Goal: Information Seeking & Learning: Learn about a topic

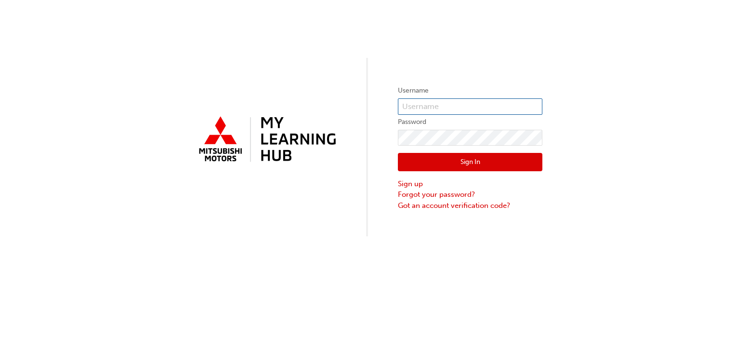
click at [499, 114] on input "text" at bounding box center [470, 106] width 145 height 16
type input "0005797644"
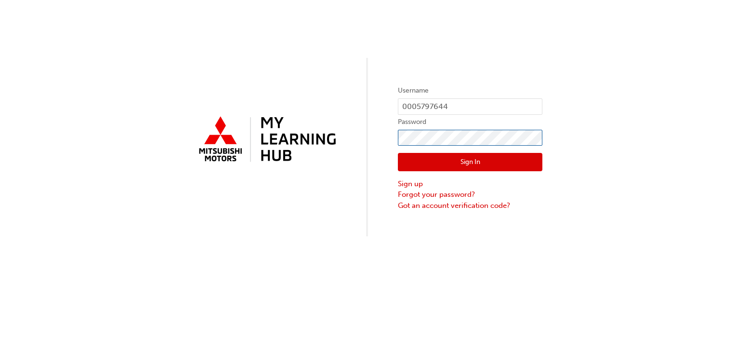
click button "Sign In" at bounding box center [470, 162] width 145 height 18
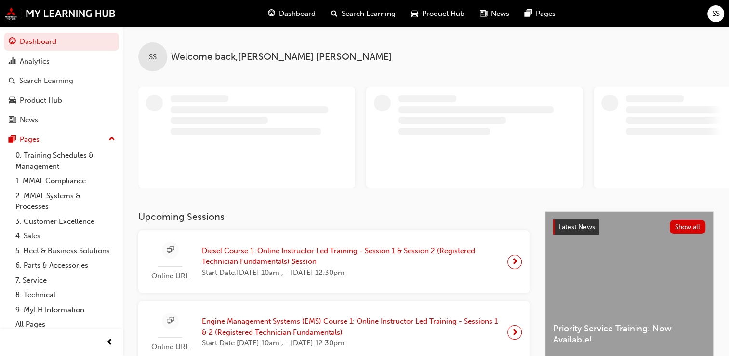
click at [256, 253] on span "Diesel Course 1: Online Instructor Led Training - Session 1 & Session 2 (Regist…" at bounding box center [351, 256] width 298 height 22
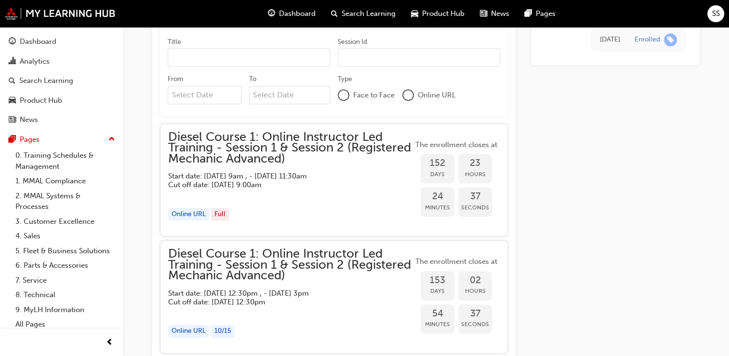
scroll to position [750, 0]
click at [258, 151] on span "Diesel Course 1: Online Instructor Led Training - Session 1 & Session 2 (Regist…" at bounding box center [290, 148] width 245 height 33
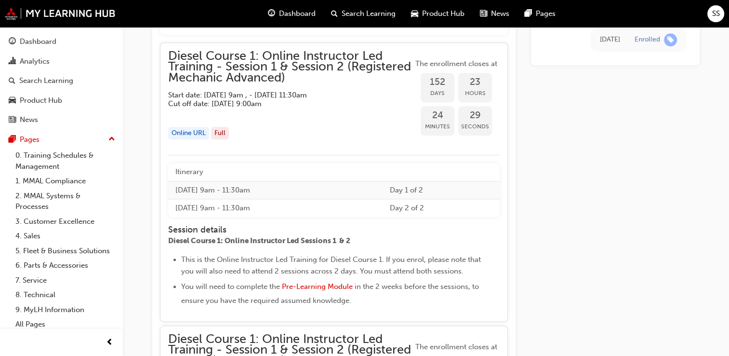
scroll to position [831, 0]
click at [256, 67] on span "Diesel Course 1: Online Instructor Led Training - Session 1 & Session 2 (Regist…" at bounding box center [290, 67] width 245 height 33
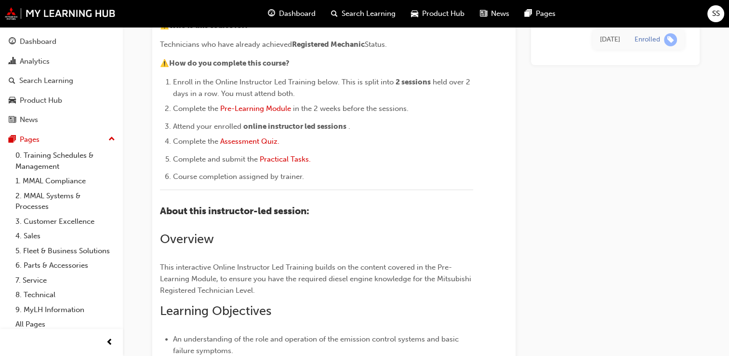
scroll to position [0, 0]
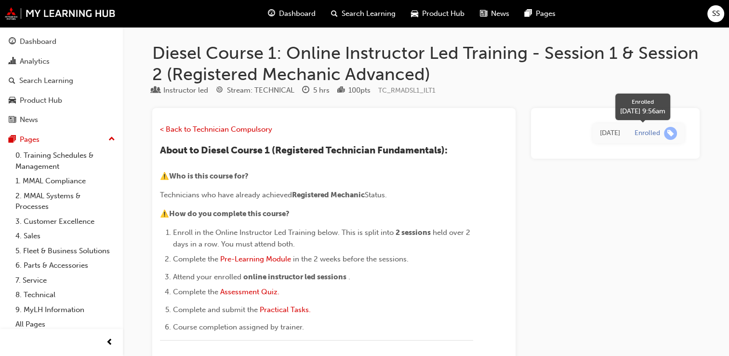
click at [644, 136] on div "Enrolled" at bounding box center [648, 133] width 26 height 9
click at [290, 18] on span "Dashboard" at bounding box center [297, 13] width 37 height 11
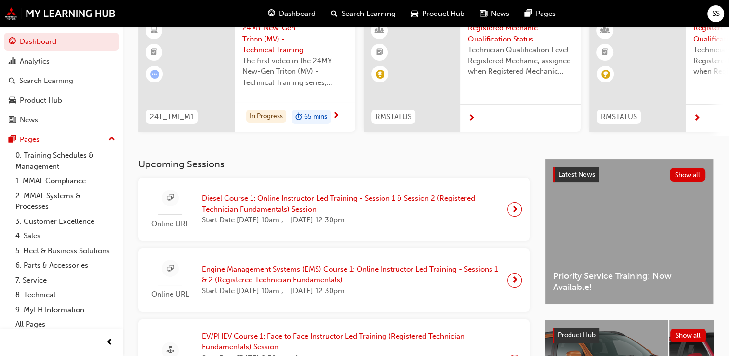
scroll to position [112, 0]
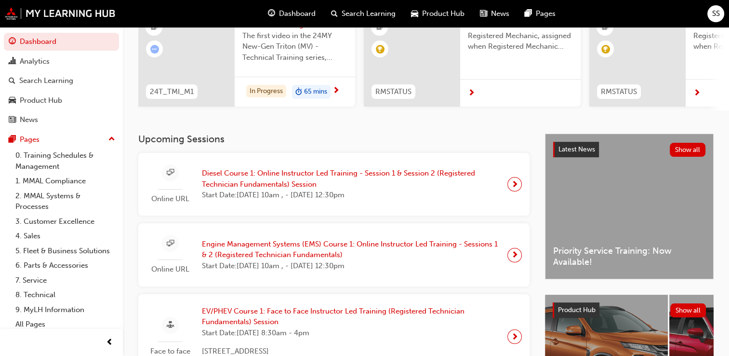
click at [510, 186] on div at bounding box center [514, 184] width 14 height 14
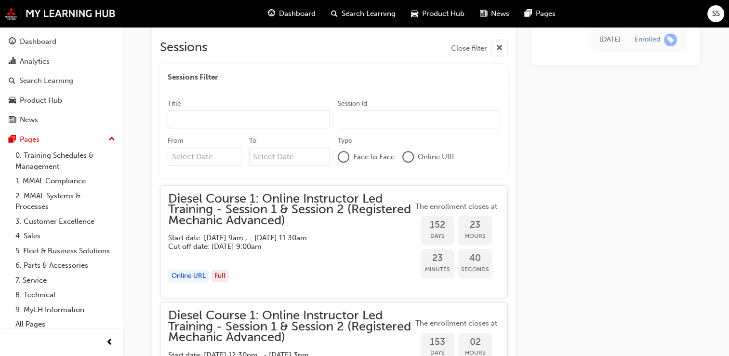
scroll to position [656, 0]
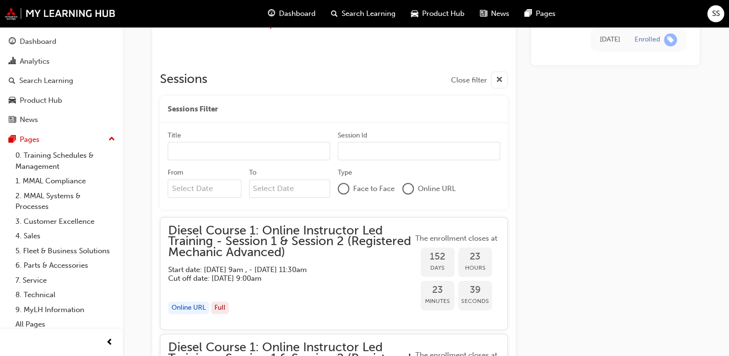
click at [260, 256] on span "Diesel Course 1: Online Instructor Led Training - Session 1 & Session 2 (Regist…" at bounding box center [290, 241] width 245 height 33
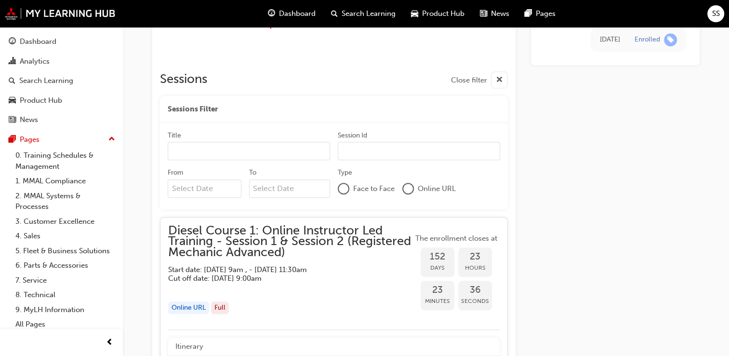
click at [265, 239] on span "Diesel Course 1: Online Instructor Led Training - Session 1 & Session 2 (Regist…" at bounding box center [290, 241] width 245 height 33
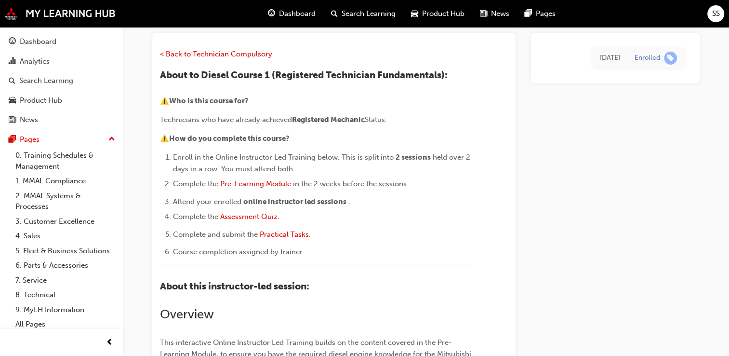
scroll to position [74, 0]
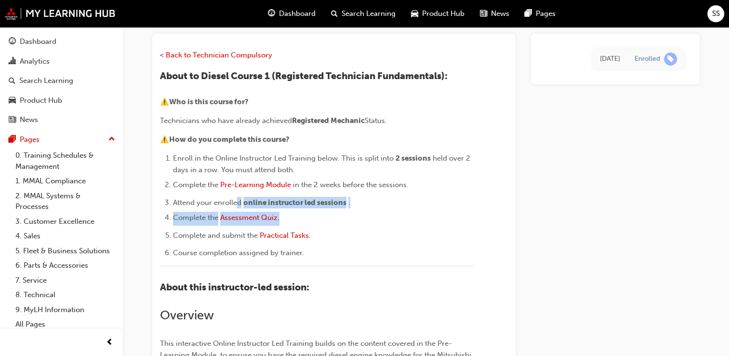
drag, startPoint x: 237, startPoint y: 200, endPoint x: 306, endPoint y: 209, distance: 70.5
click at [306, 209] on ol "Enroll in the Online Instructor Led Training below. This is split into 2 sessio…" at bounding box center [316, 205] width 313 height 107
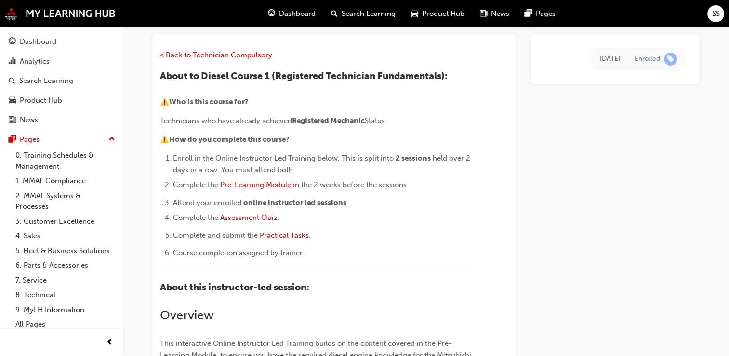
drag, startPoint x: 306, startPoint y: 209, endPoint x: 419, endPoint y: 253, distance: 121.0
click at [419, 253] on li "Course completion assigned by trainer." at bounding box center [323, 253] width 300 height 12
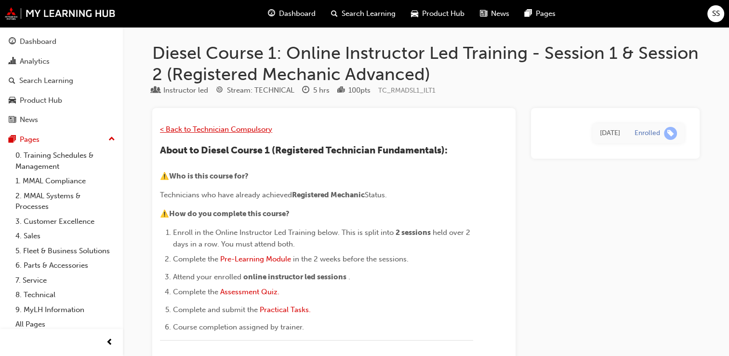
click at [180, 128] on span "< Back to Technician Compulsory" at bounding box center [216, 129] width 112 height 9
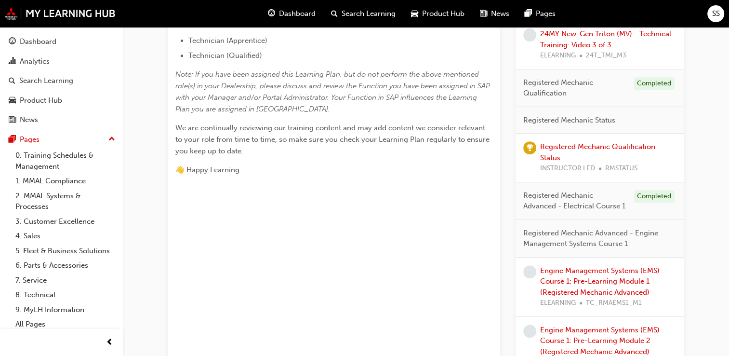
scroll to position [414, 0]
click at [541, 194] on span "Registered Mechanic Advanced - Electrical Course 1" at bounding box center [574, 199] width 103 height 22
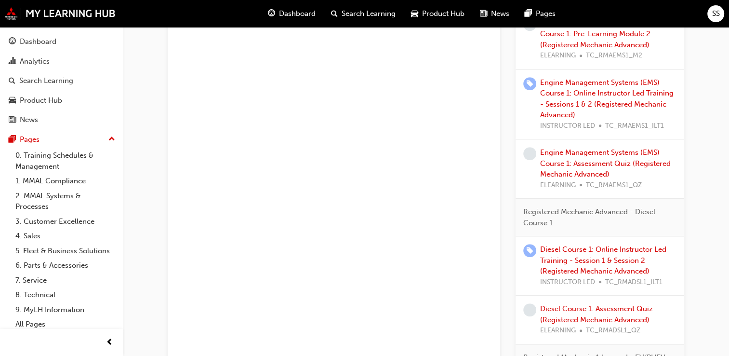
scroll to position [782, 0]
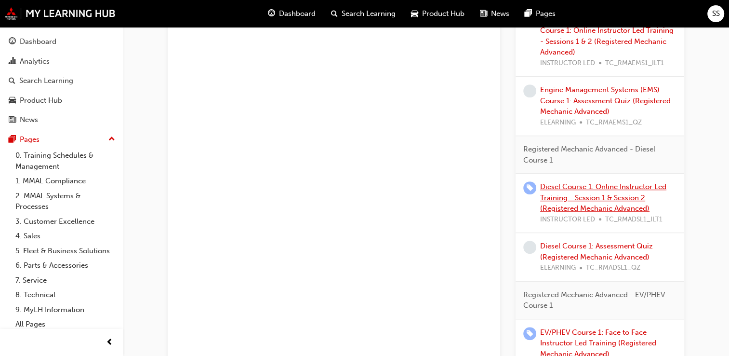
click at [580, 191] on link "Diesel Course 1: Online Instructor Led Training - Session 1 & Session 2 (Regist…" at bounding box center [603, 197] width 126 height 30
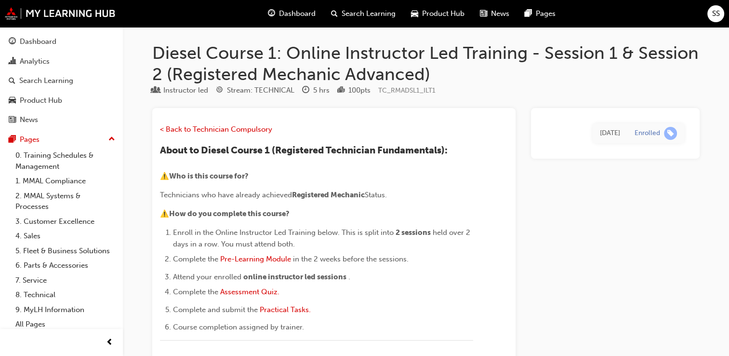
click at [269, 64] on h1 "Diesel Course 1: Online Instructor Led Training - Session 1 & Session 2 (Regist…" at bounding box center [425, 63] width 547 height 42
click at [269, 82] on h1 "Diesel Course 1: Online Instructor Led Training - Session 1 & Session 2 (Regist…" at bounding box center [425, 63] width 547 height 42
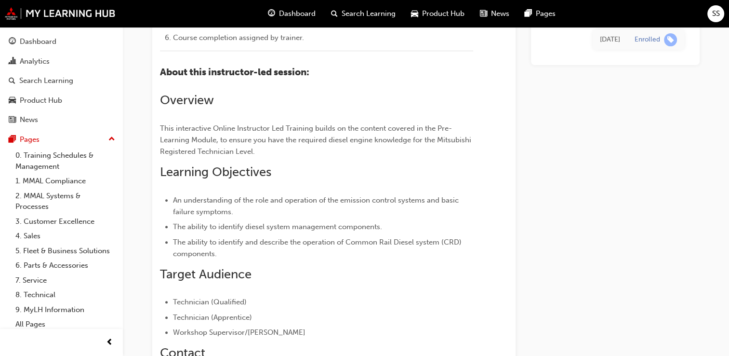
scroll to position [288, 0]
click at [77, 156] on link "0. Training Schedules & Management" at bounding box center [65, 161] width 107 height 26
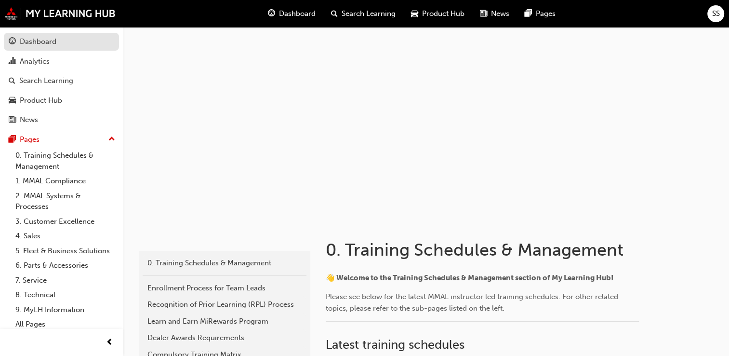
click at [29, 40] on div "Dashboard" at bounding box center [38, 41] width 37 height 11
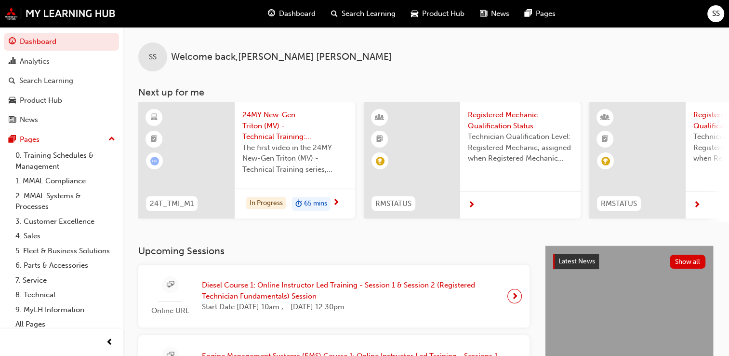
click at [192, 307] on div "Online URL" at bounding box center [170, 308] width 48 height 15
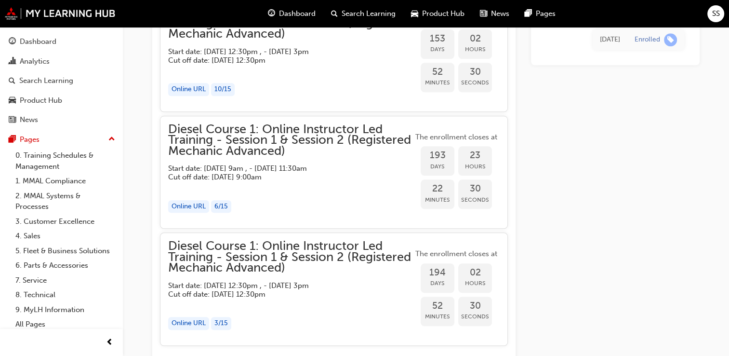
scroll to position [1007, 0]
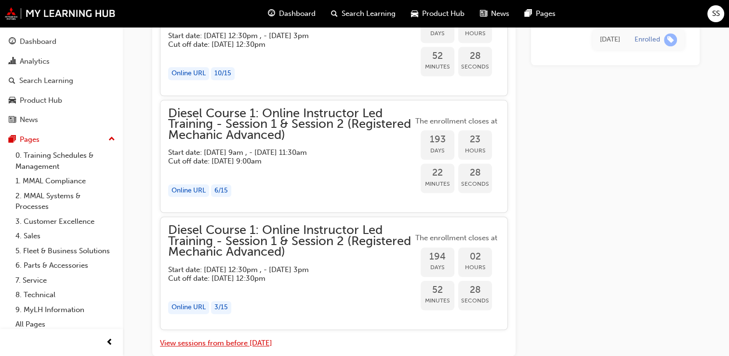
click at [229, 341] on button "View sessions from before [DATE]" at bounding box center [216, 342] width 112 height 11
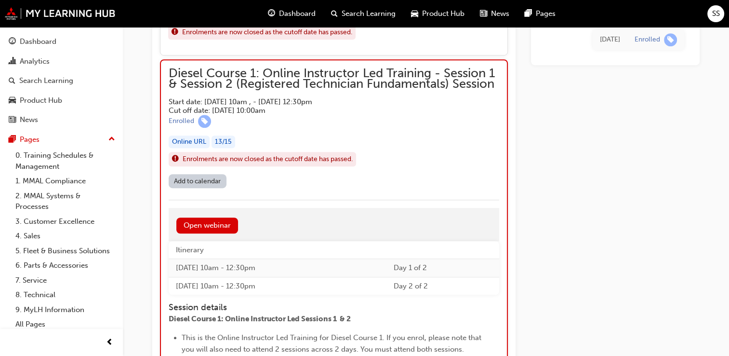
scroll to position [4243, 0]
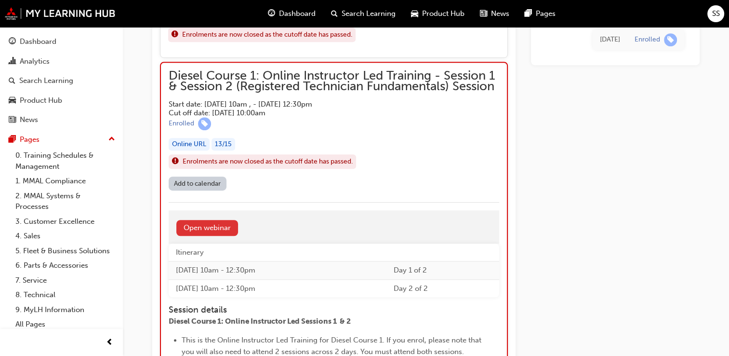
click at [225, 220] on link "Open webinar" at bounding box center [207, 228] width 62 height 16
